Goal: Find specific fact: Find specific fact

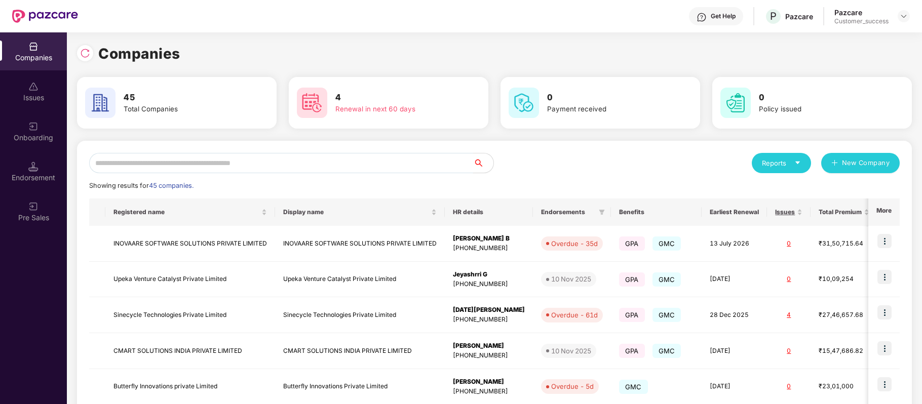
click at [247, 167] on input "text" at bounding box center [281, 163] width 384 height 20
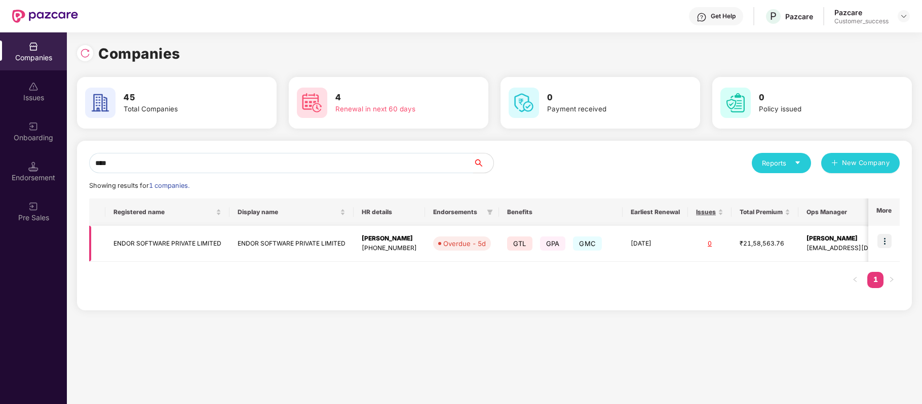
type input "****"
click at [887, 239] on img at bounding box center [885, 241] width 14 height 14
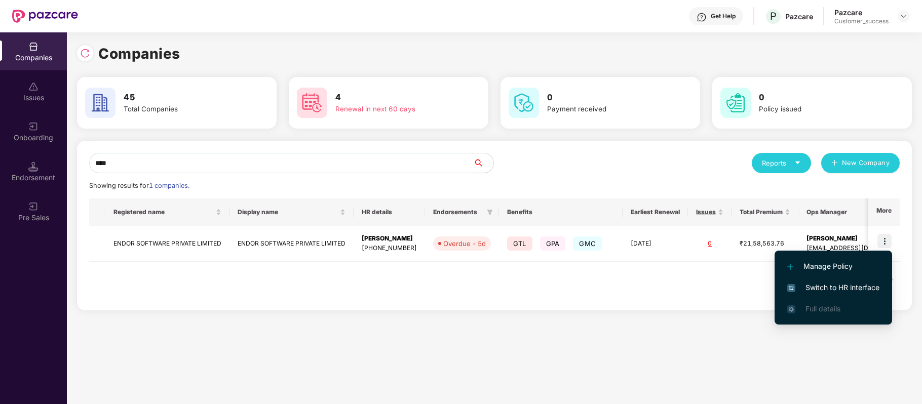
click at [834, 288] on span "Switch to HR interface" at bounding box center [834, 287] width 92 height 11
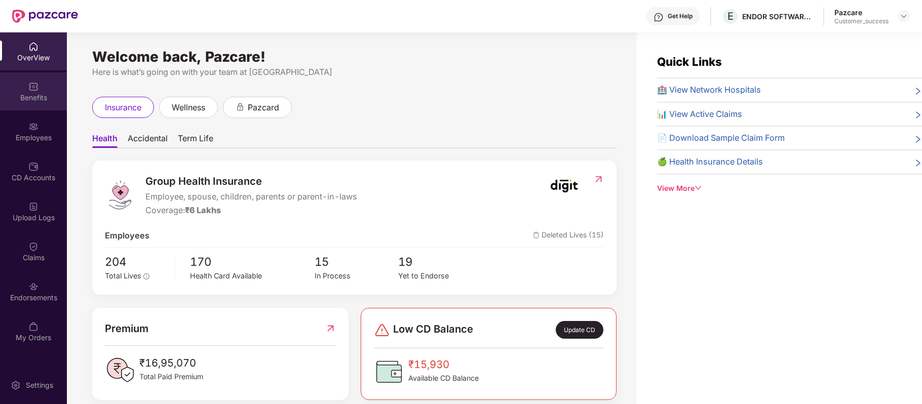
click at [31, 94] on div "Benefits" at bounding box center [33, 98] width 67 height 10
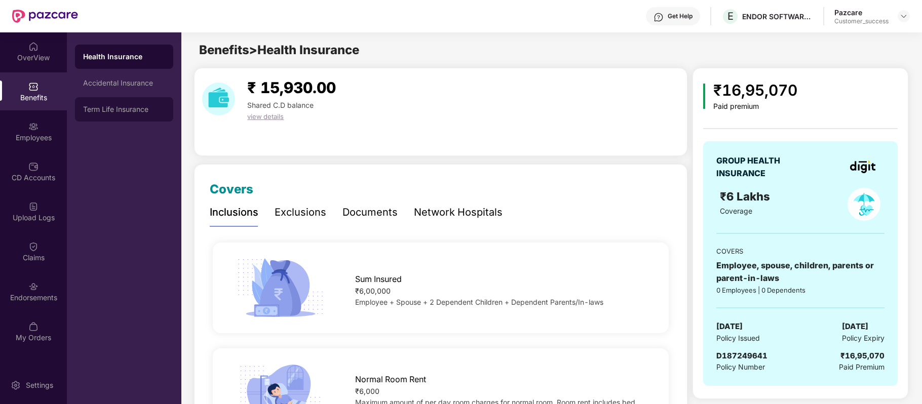
click at [114, 111] on div "Term Life Insurance" at bounding box center [124, 109] width 82 height 8
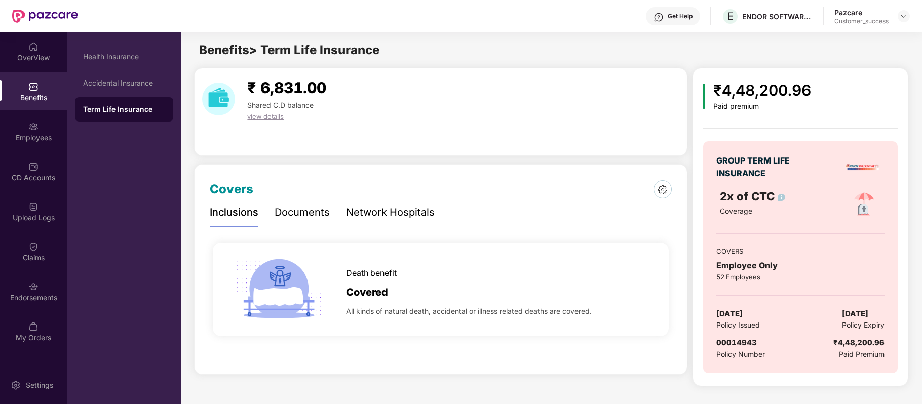
click at [730, 341] on span "00014943" at bounding box center [737, 343] width 41 height 10
copy span "00014943"
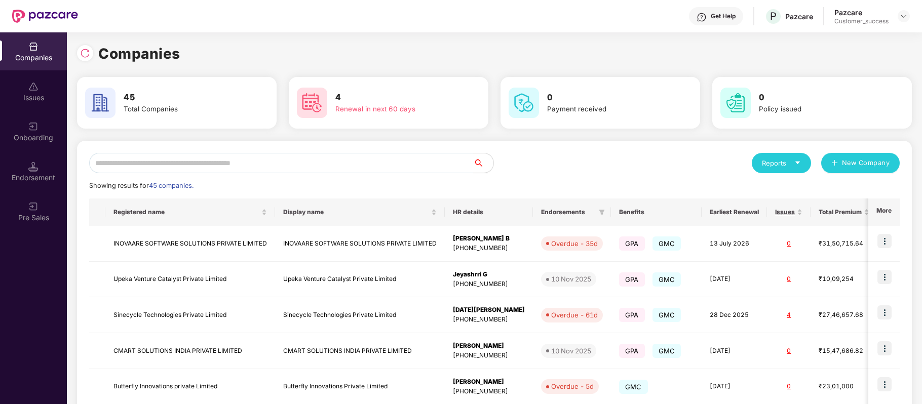
click at [231, 163] on input "text" at bounding box center [281, 163] width 384 height 20
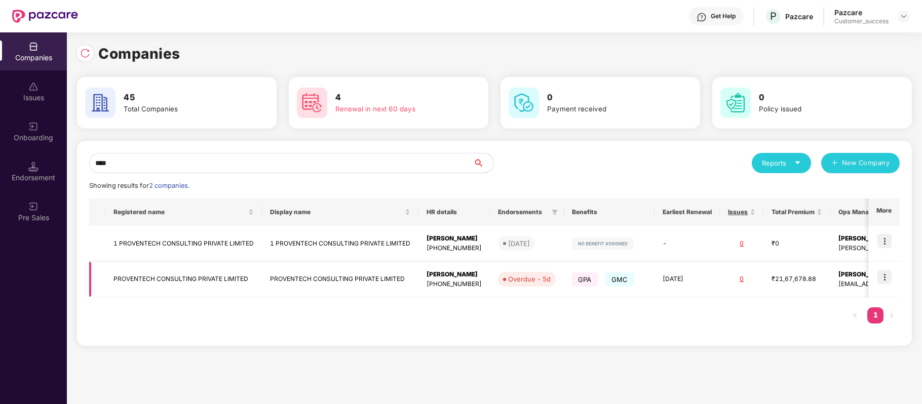
type input "****"
click at [884, 280] on img at bounding box center [885, 277] width 14 height 14
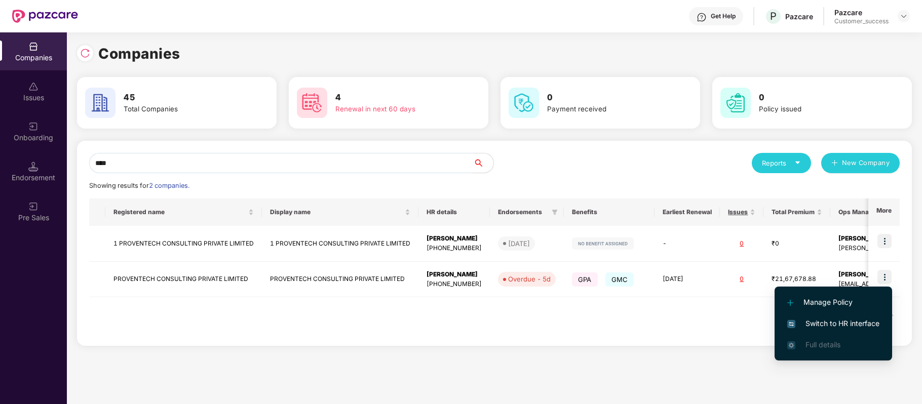
click at [827, 325] on span "Switch to HR interface" at bounding box center [834, 323] width 92 height 11
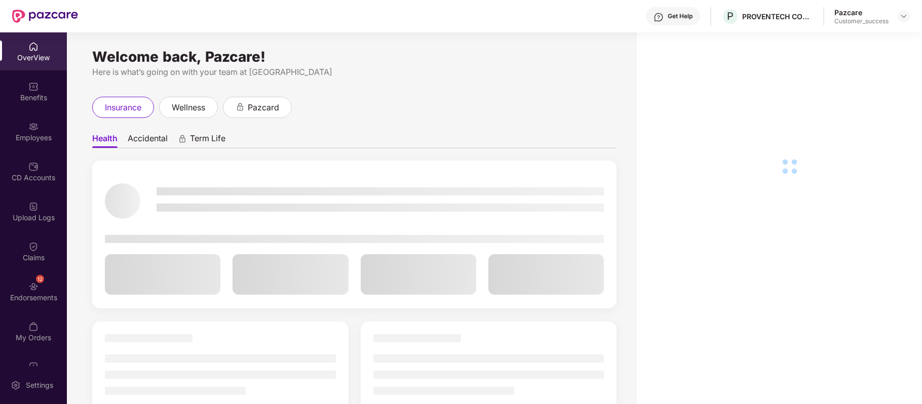
click at [39, 128] on div "Employees" at bounding box center [33, 132] width 67 height 38
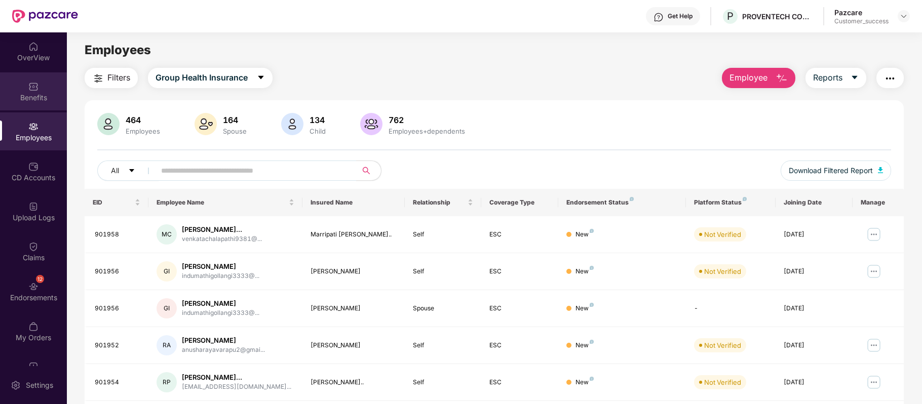
click at [48, 98] on div "Benefits" at bounding box center [33, 98] width 67 height 10
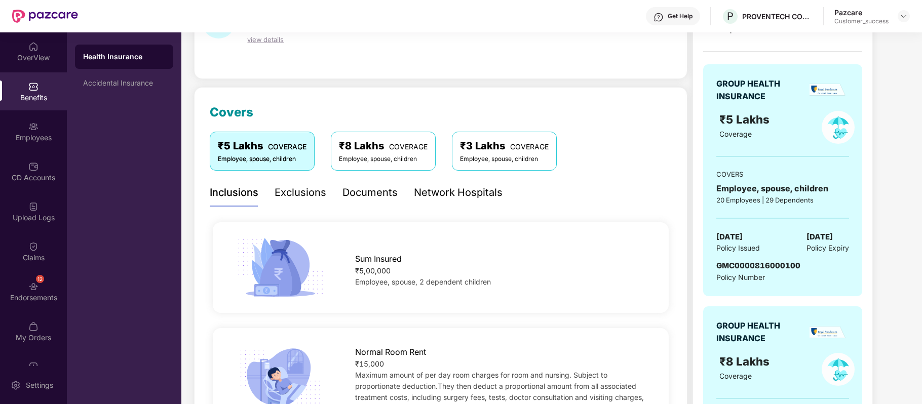
scroll to position [76, 0]
click at [735, 271] on span "GMC0000816000100" at bounding box center [759, 267] width 84 height 10
copy span "GMC0000816000100"
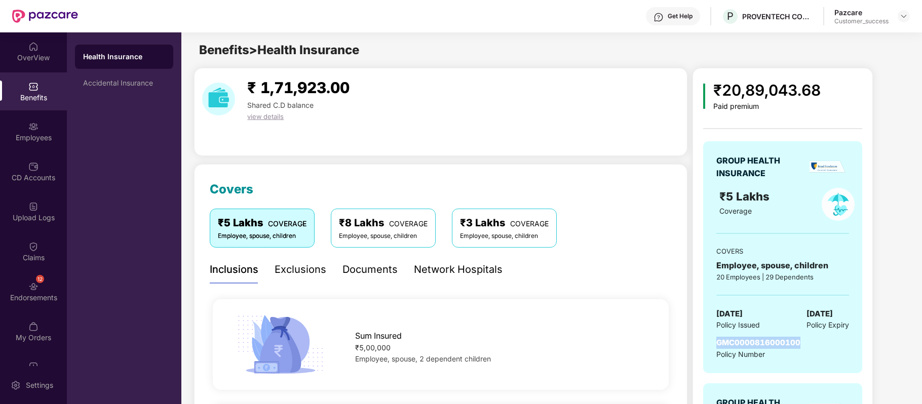
copy span "GMC0000816000100"
